Goal: Task Accomplishment & Management: Use online tool/utility

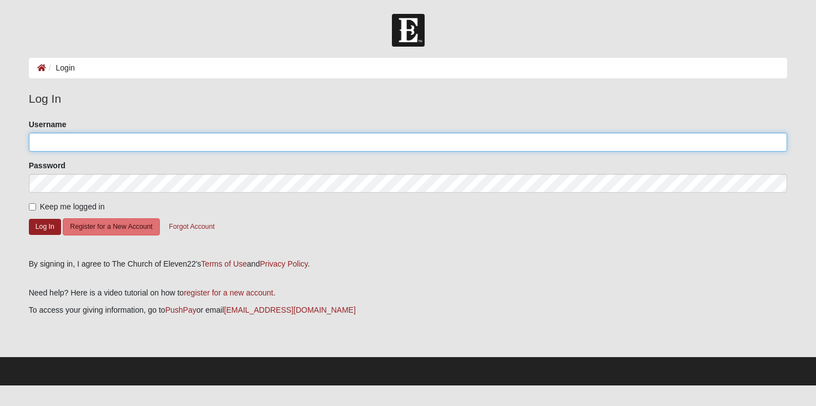
type input "jaxbeachmom3"
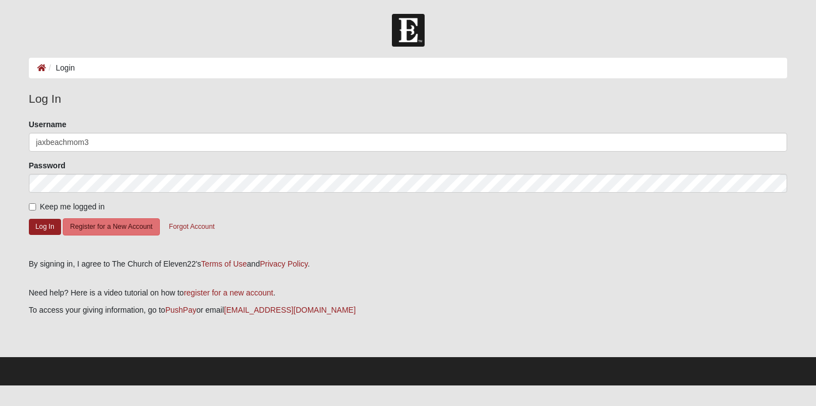
click at [70, 205] on span "Keep me logged in" at bounding box center [72, 206] width 65 height 9
click at [36, 205] on input "Keep me logged in" at bounding box center [32, 206] width 7 height 7
checkbox input "true"
click at [38, 229] on button "Log In" at bounding box center [45, 227] width 32 height 16
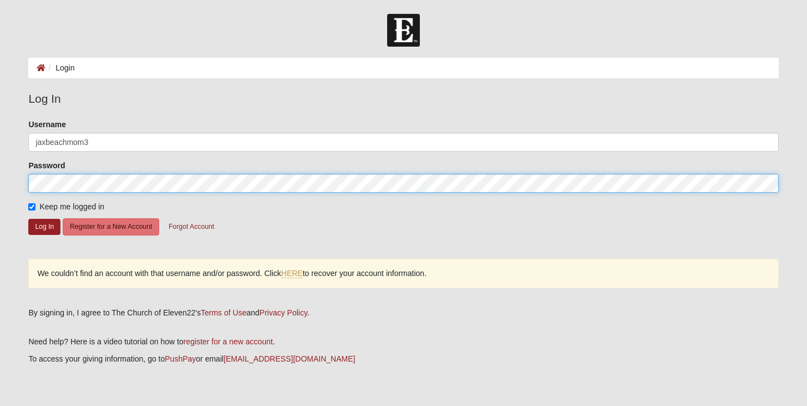
click at [0, 175] on html "Log In Login Login Error Log In Please correct the following: Username jaxbeach…" at bounding box center [403, 217] width 807 height 434
click at [44, 226] on button "Log In" at bounding box center [44, 227] width 32 height 16
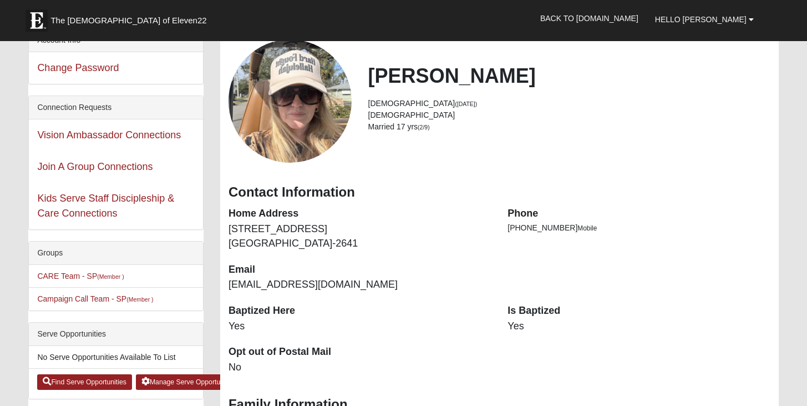
scroll to position [76, 0]
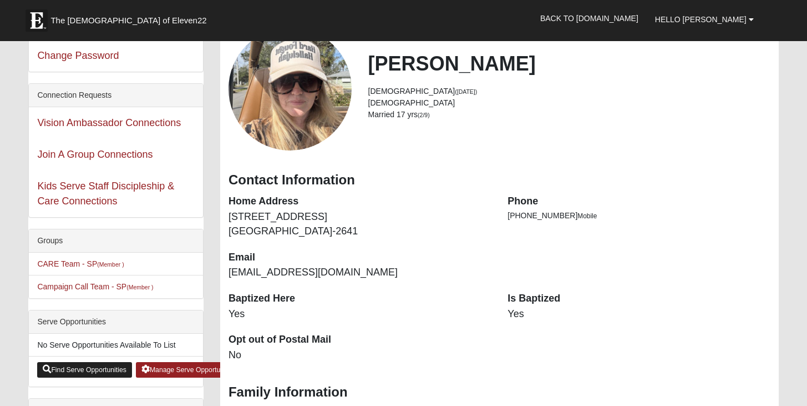
click at [106, 365] on link "Find Serve Opportunities" at bounding box center [84, 370] width 95 height 16
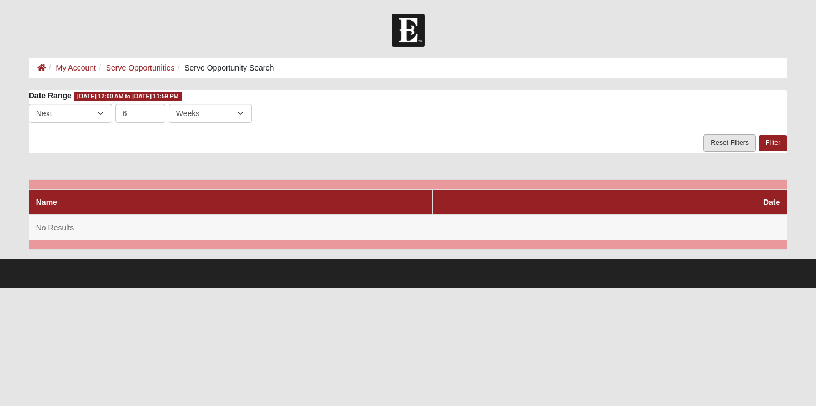
click at [747, 146] on link "Reset Filters" at bounding box center [729, 142] width 53 height 17
click at [157, 66] on link "Serve Opportunities" at bounding box center [140, 67] width 69 height 9
